Goal: Task Accomplishment & Management: Manage account settings

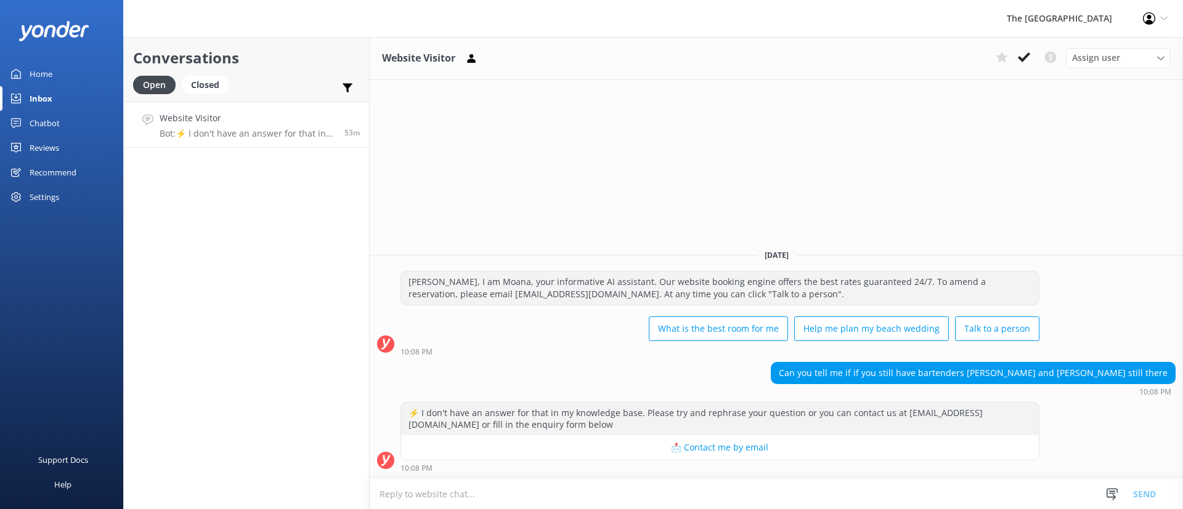
click at [265, 146] on link "Website Visitor Bot: ⚡ I don't have an answer for that in my knowledge base. Pl…" at bounding box center [246, 125] width 245 height 46
click at [1027, 57] on icon at bounding box center [1024, 57] width 12 height 12
